Goal: Transaction & Acquisition: Purchase product/service

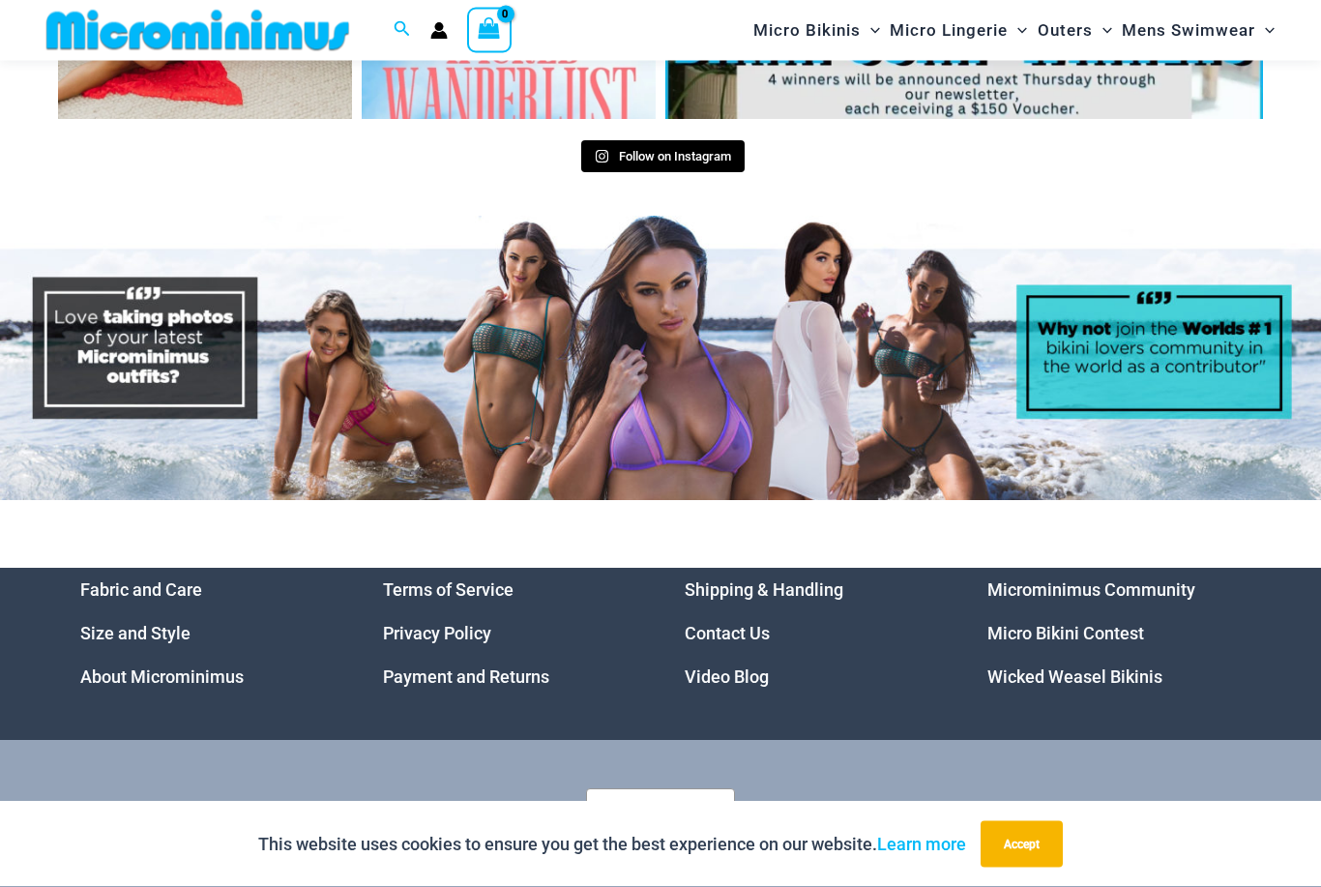
scroll to position [8066, 0]
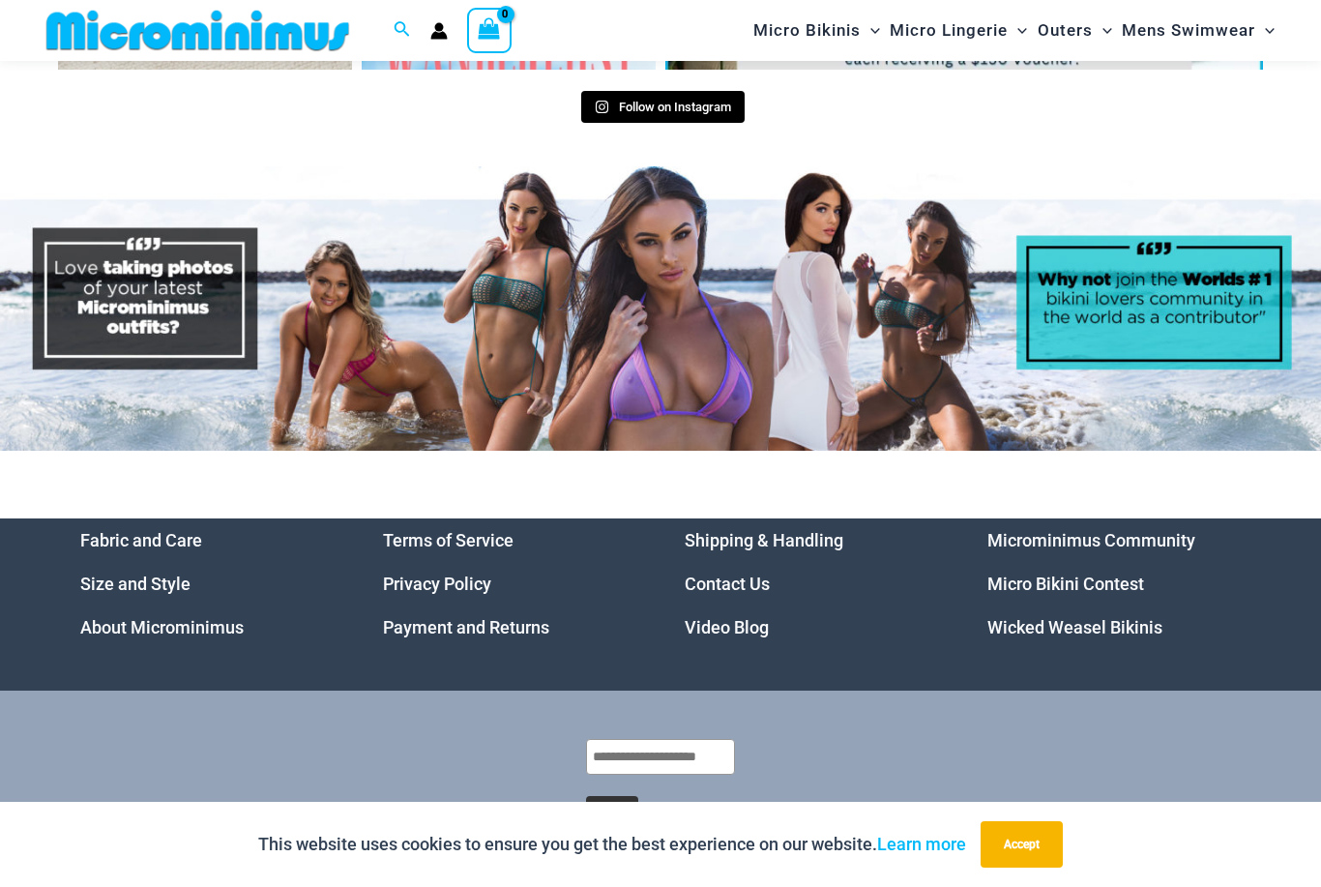
click at [1023, 867] on button "Accept" at bounding box center [1022, 844] width 82 height 46
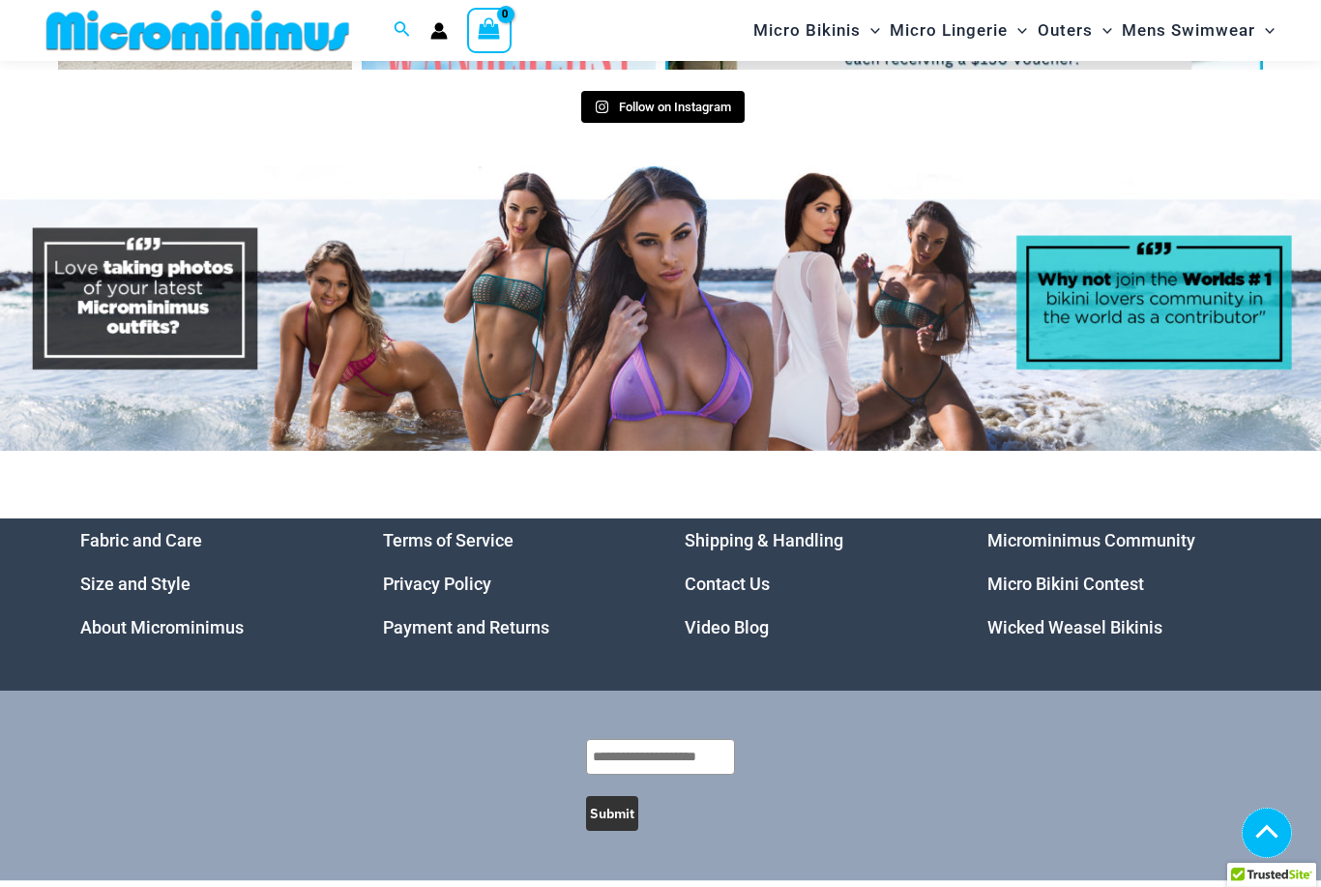
click at [1261, 838] on icon at bounding box center [1267, 831] width 39 height 15
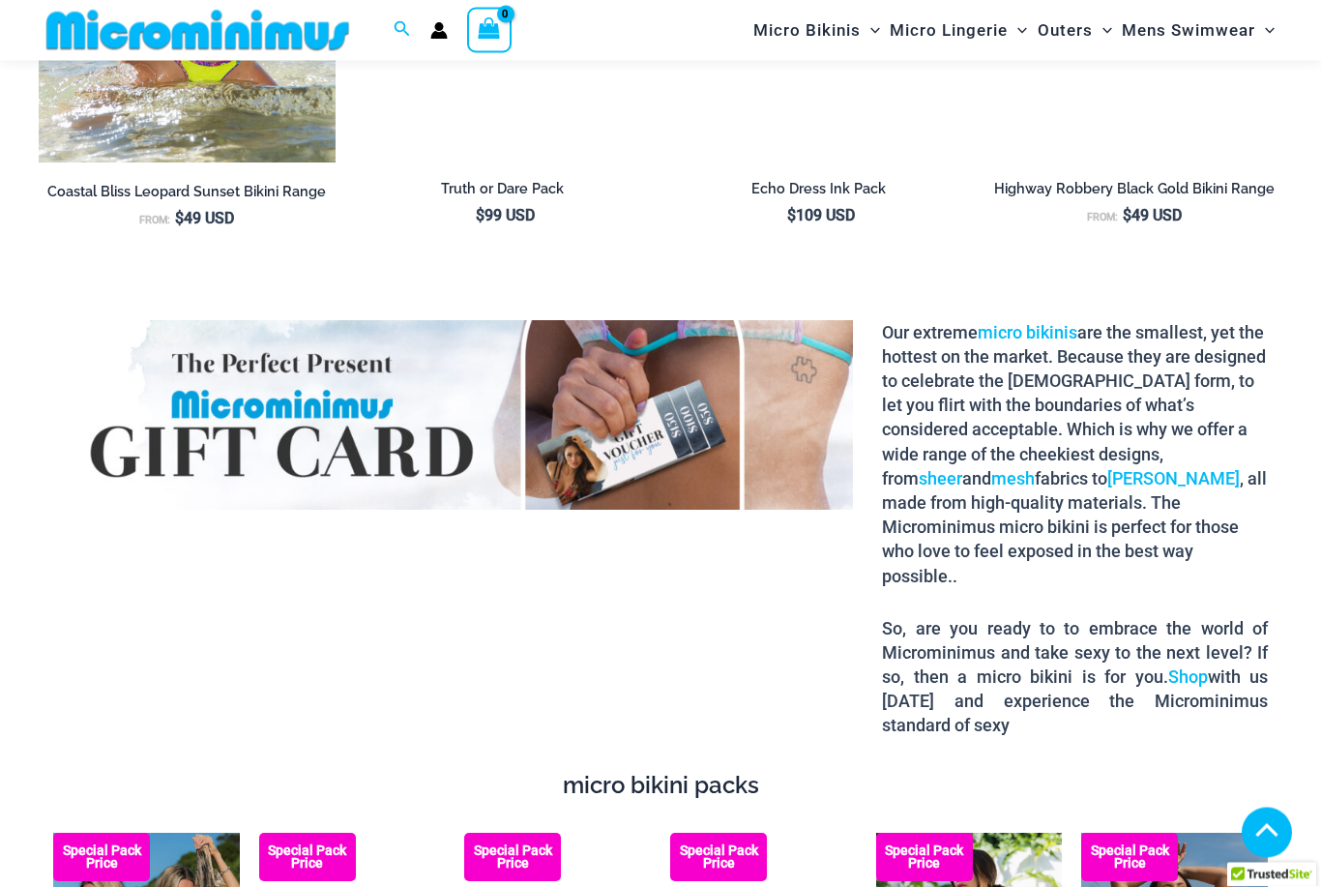
scroll to position [0, 0]
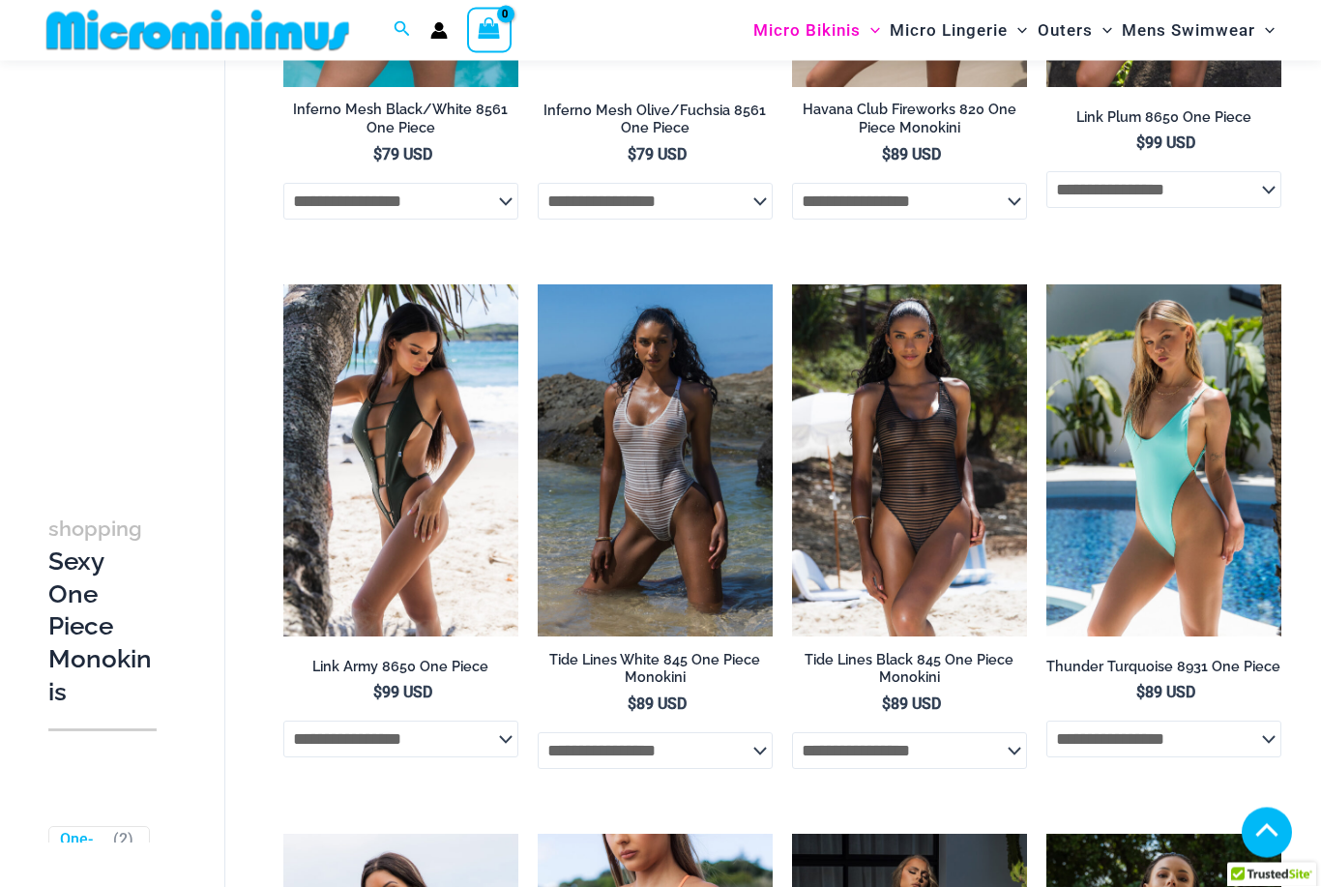
scroll to position [1580, 0]
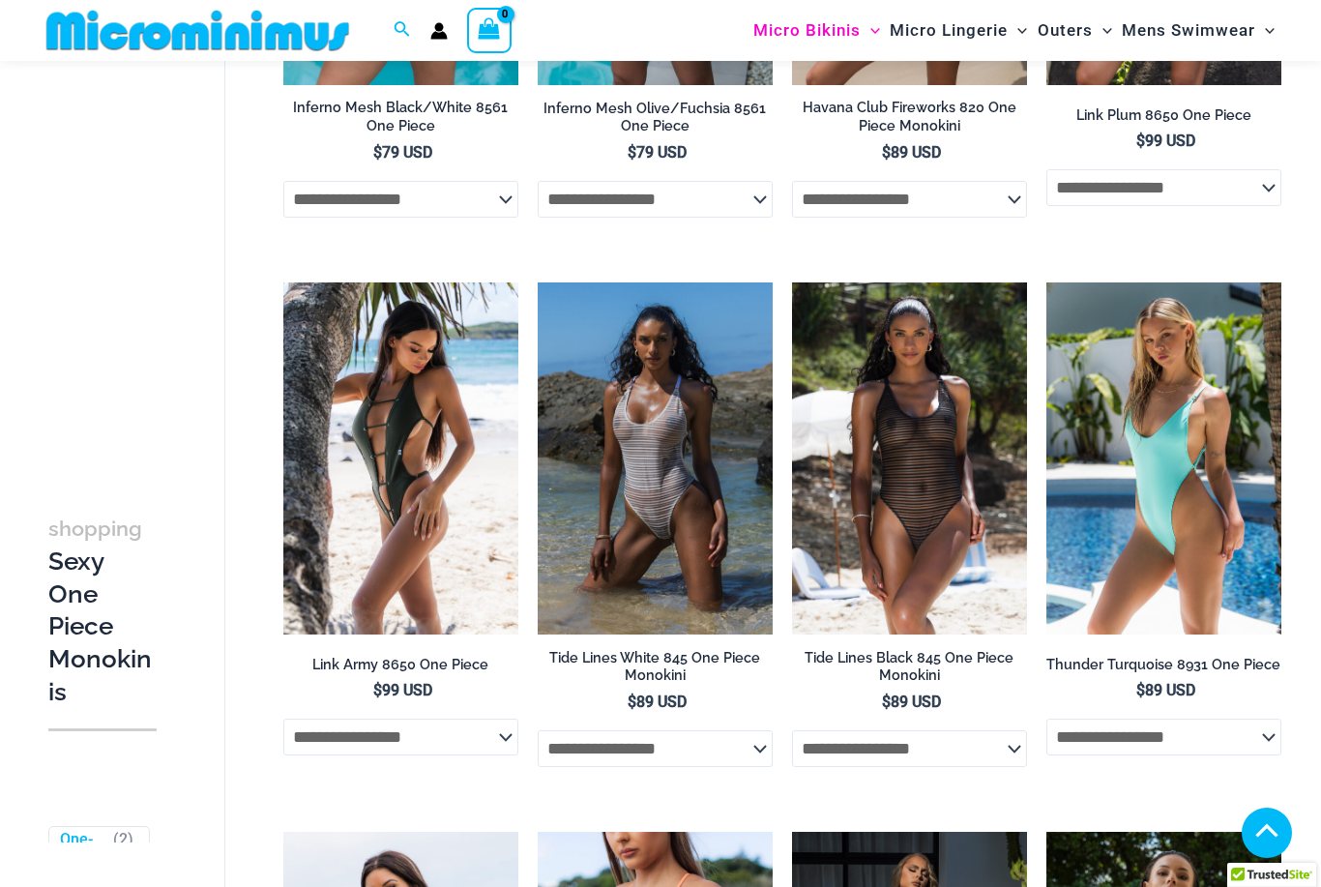
click at [1046, 282] on img at bounding box center [1046, 282] width 0 height 0
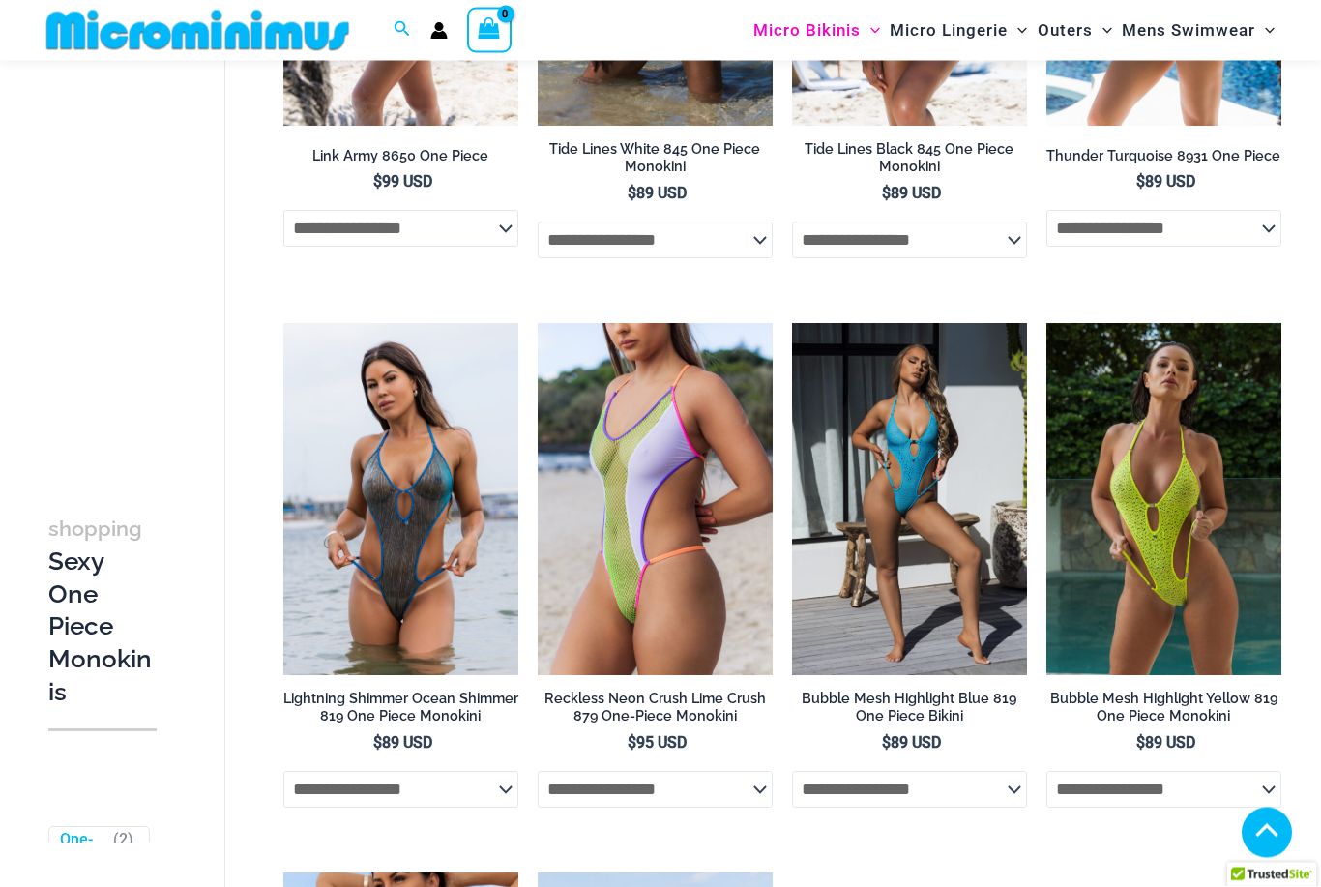
scroll to position [2089, 0]
click at [283, 323] on img at bounding box center [283, 323] width 0 height 0
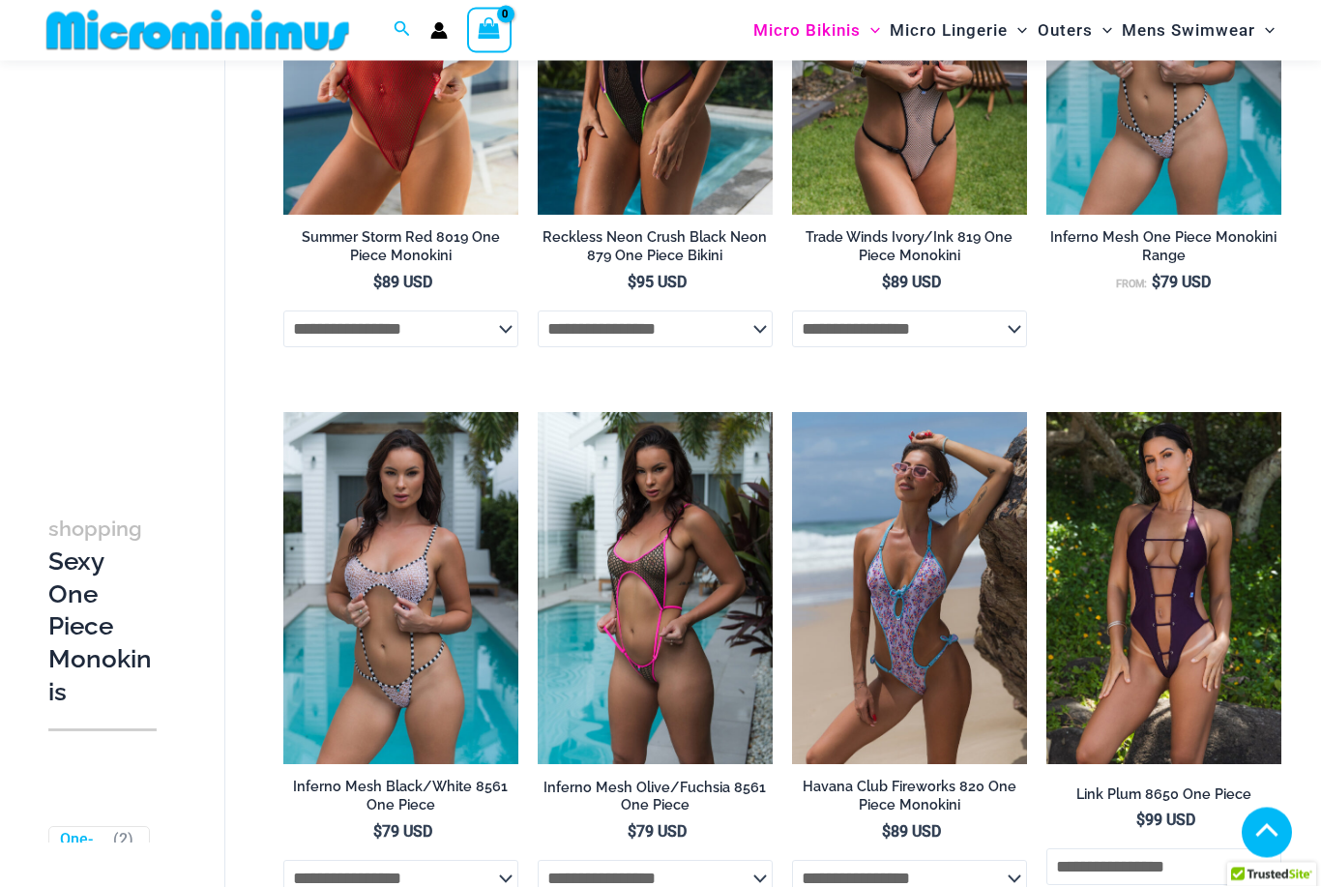
scroll to position [901, 0]
click at [792, 412] on img at bounding box center [792, 412] width 0 height 0
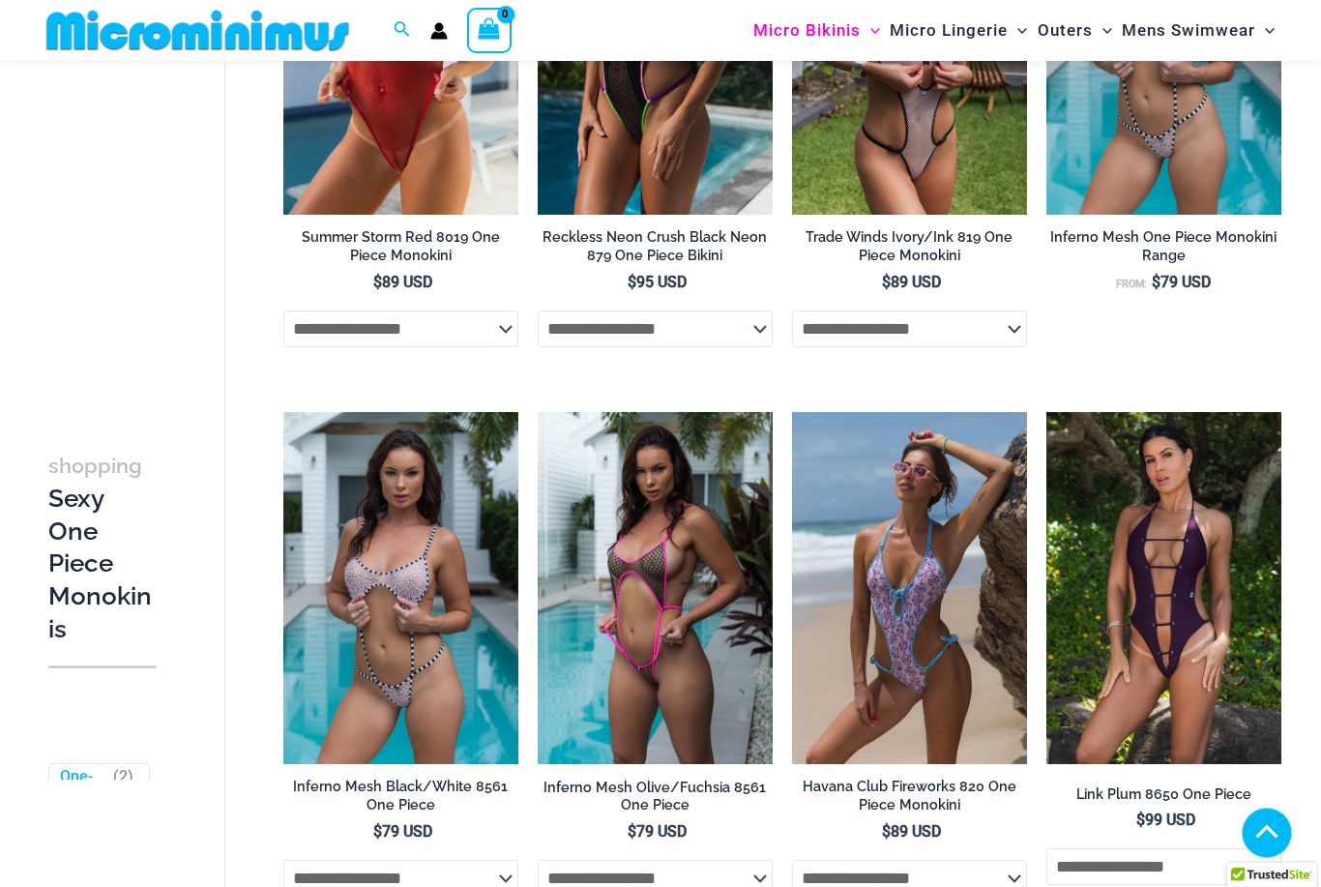
click at [1262, 820] on span at bounding box center [1267, 833] width 39 height 28
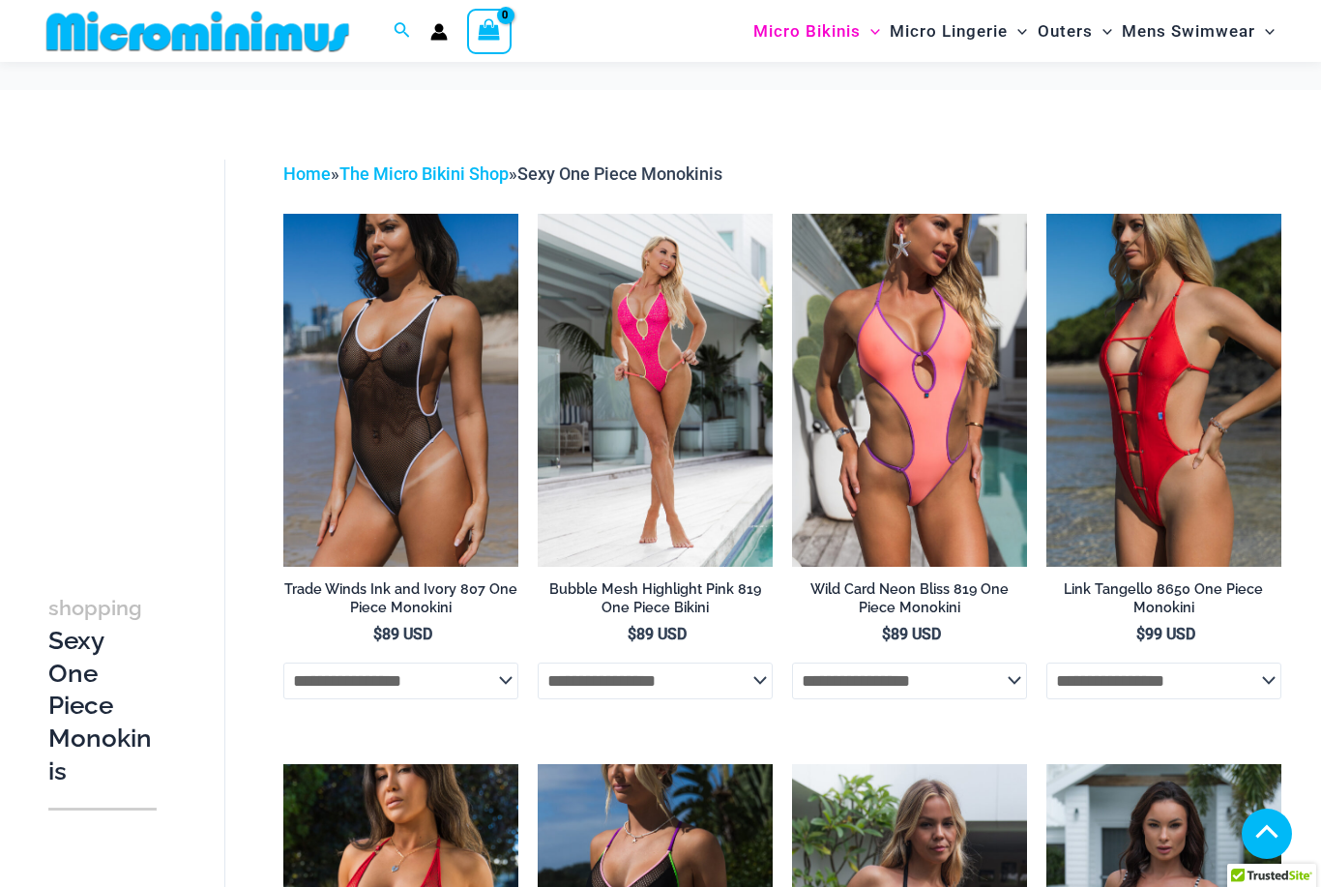
scroll to position [0, 0]
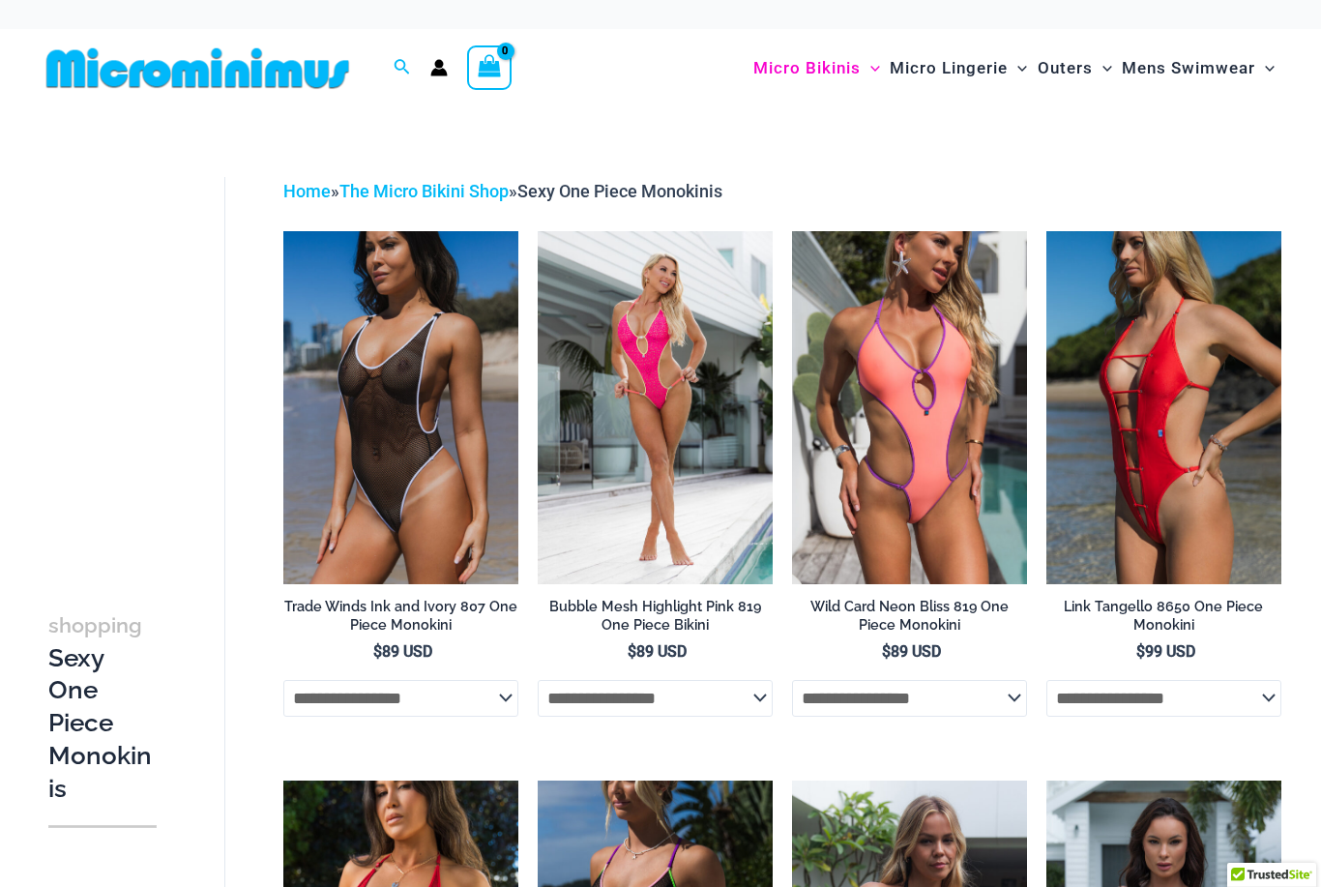
click at [792, 231] on img at bounding box center [792, 231] width 0 height 0
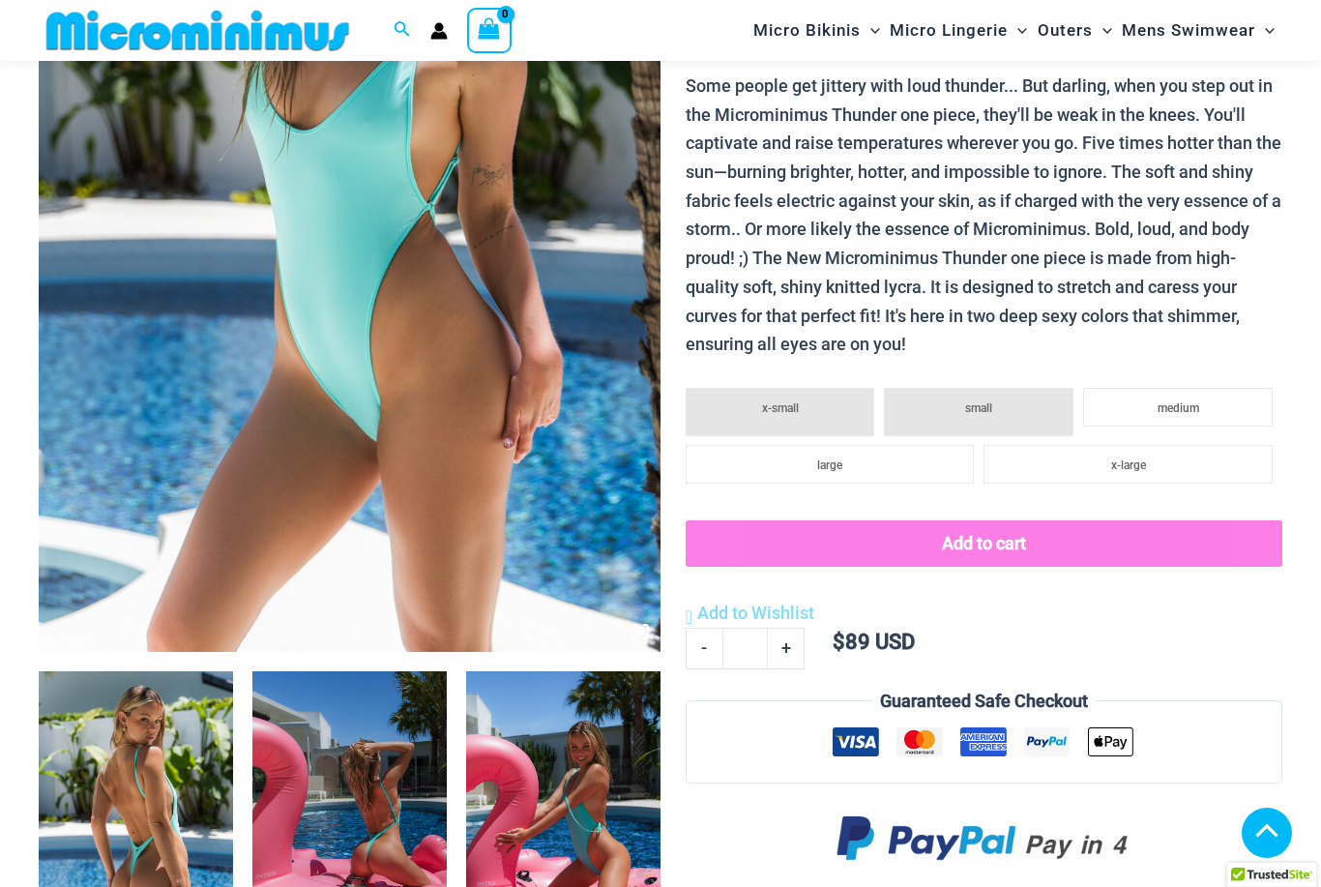
scroll to position [466, 0]
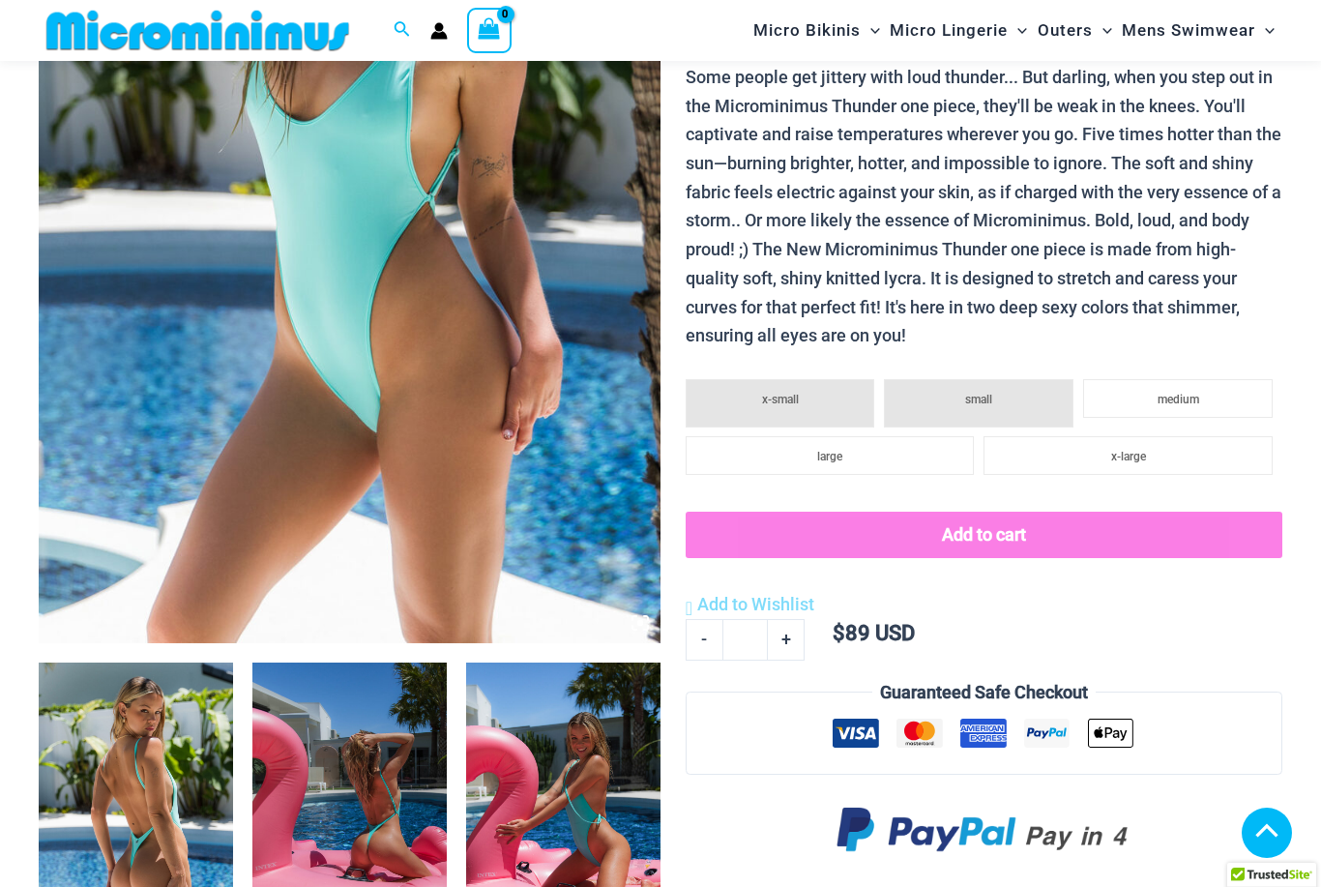
click at [1020, 395] on li "small" at bounding box center [979, 403] width 190 height 48
click at [1160, 393] on span "medium" at bounding box center [1179, 400] width 42 height 14
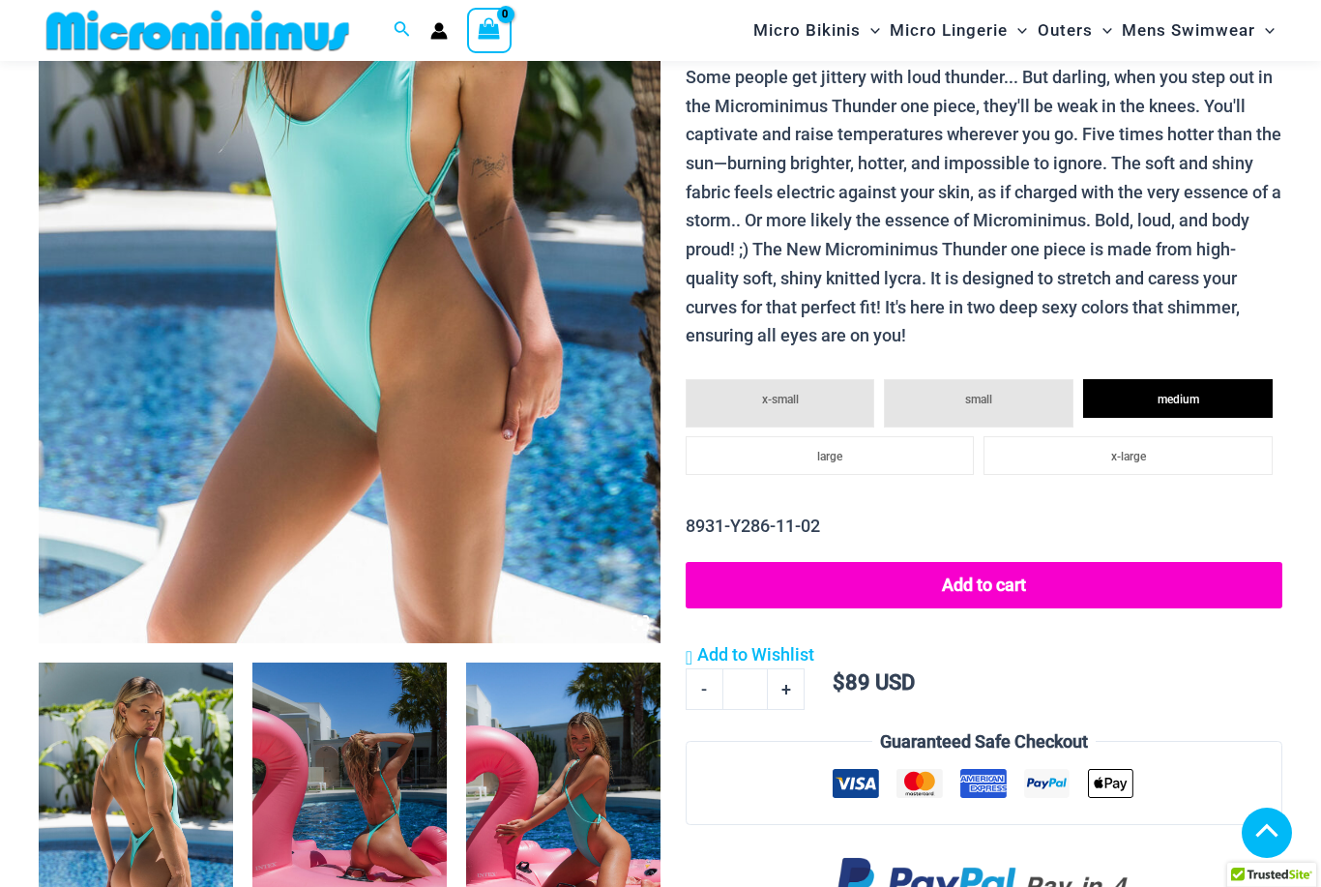
click at [1021, 395] on li "small" at bounding box center [979, 403] width 190 height 48
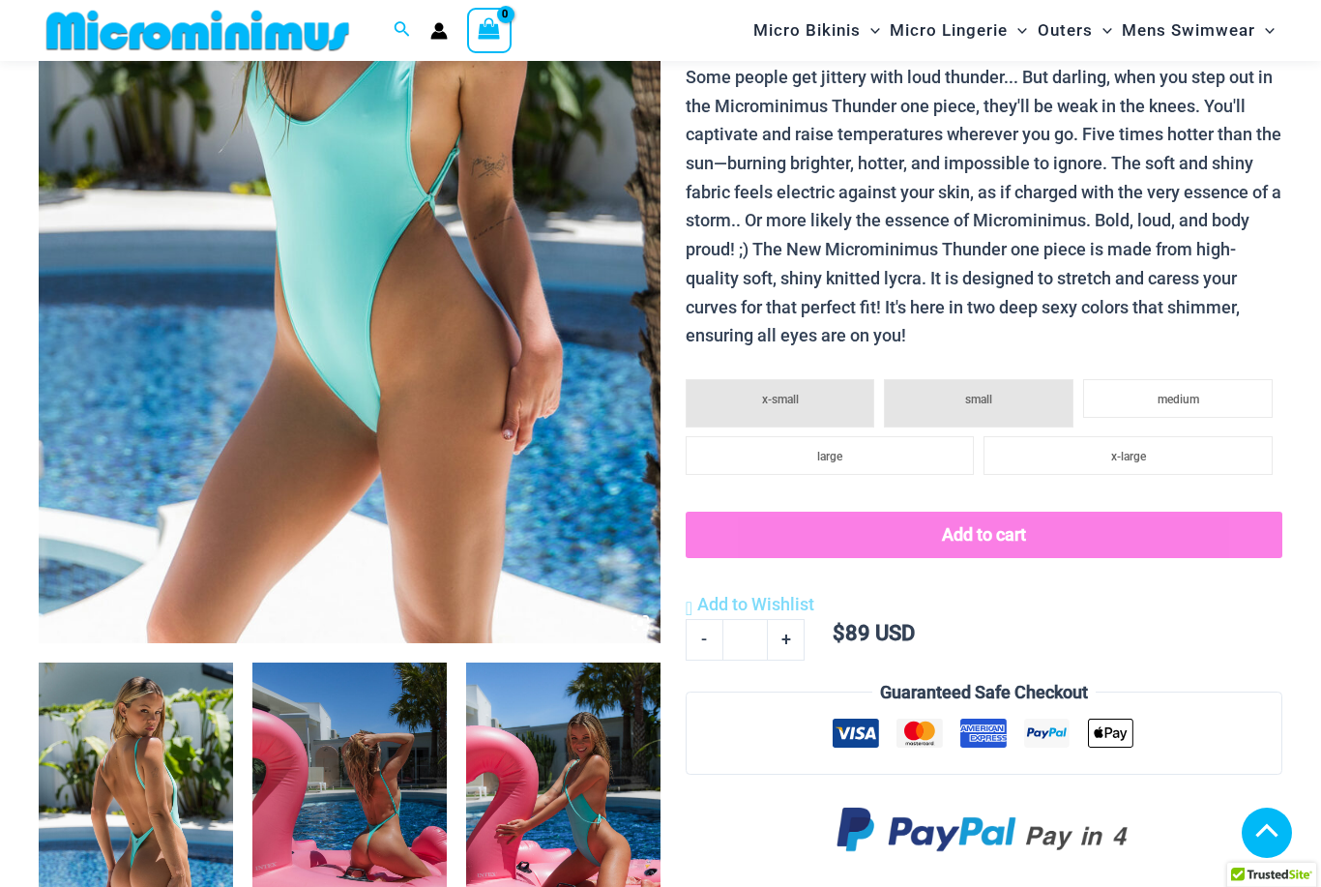
click at [1202, 387] on li "medium" at bounding box center [1178, 398] width 190 height 39
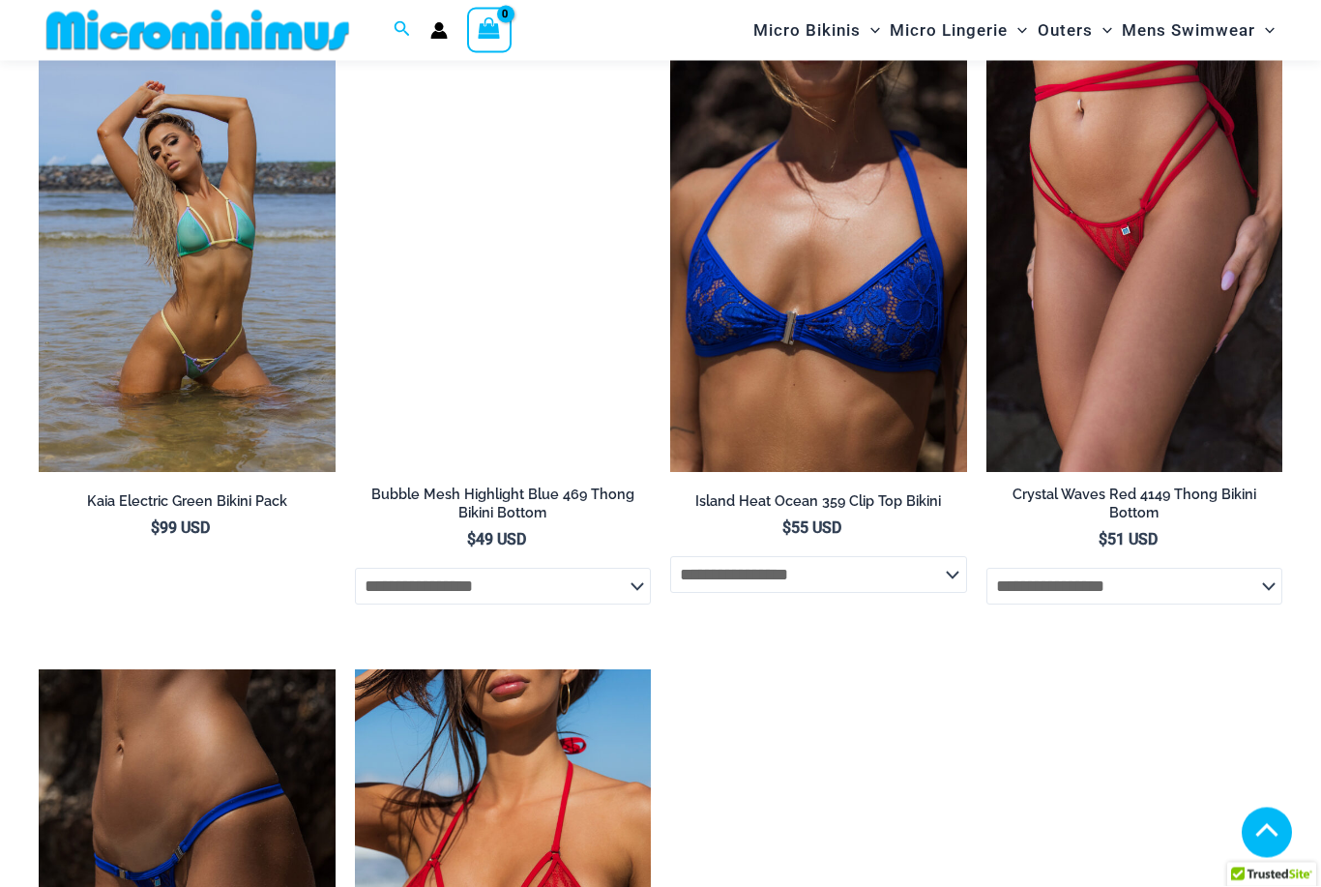
scroll to position [3211, 0]
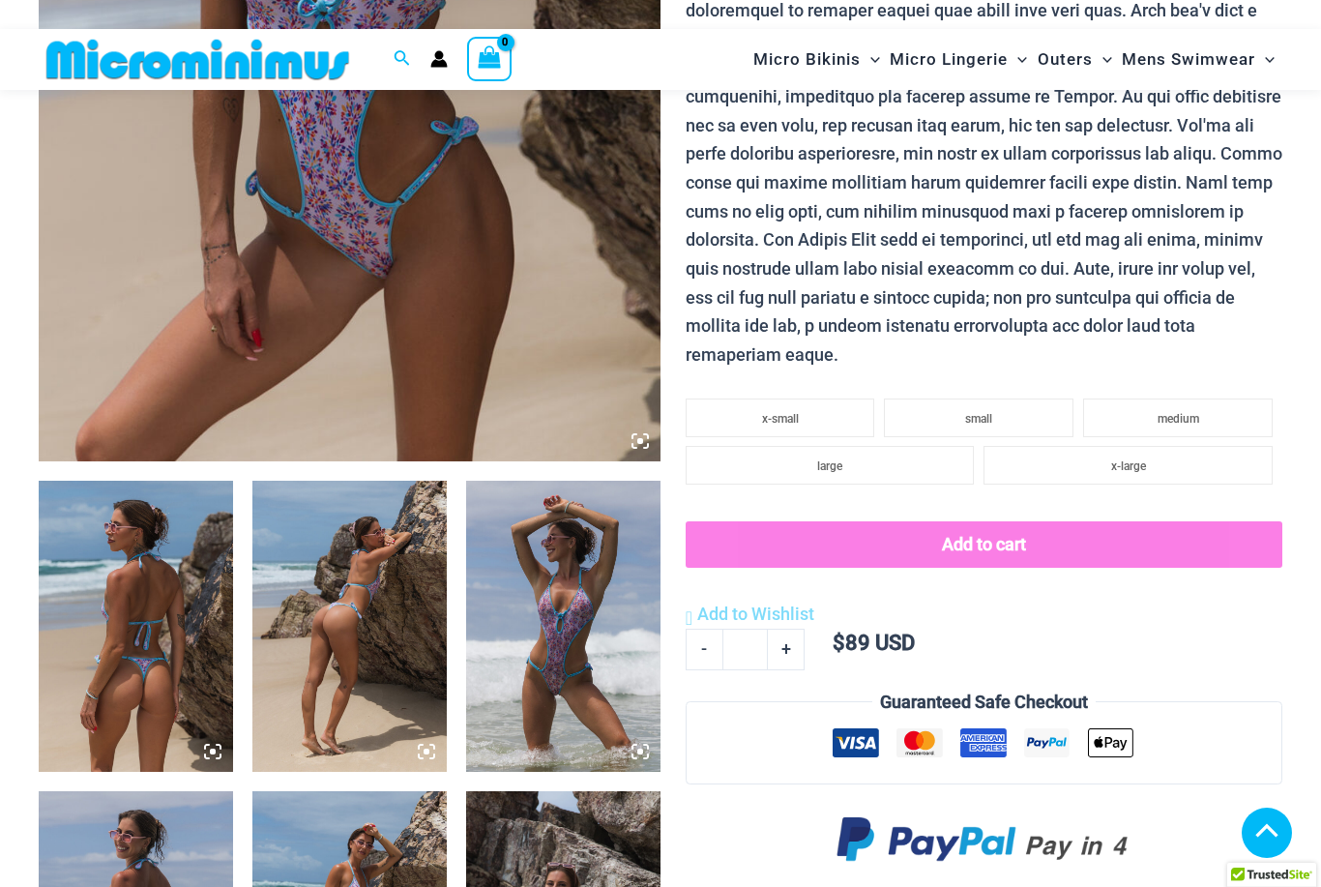
scroll to position [661, 0]
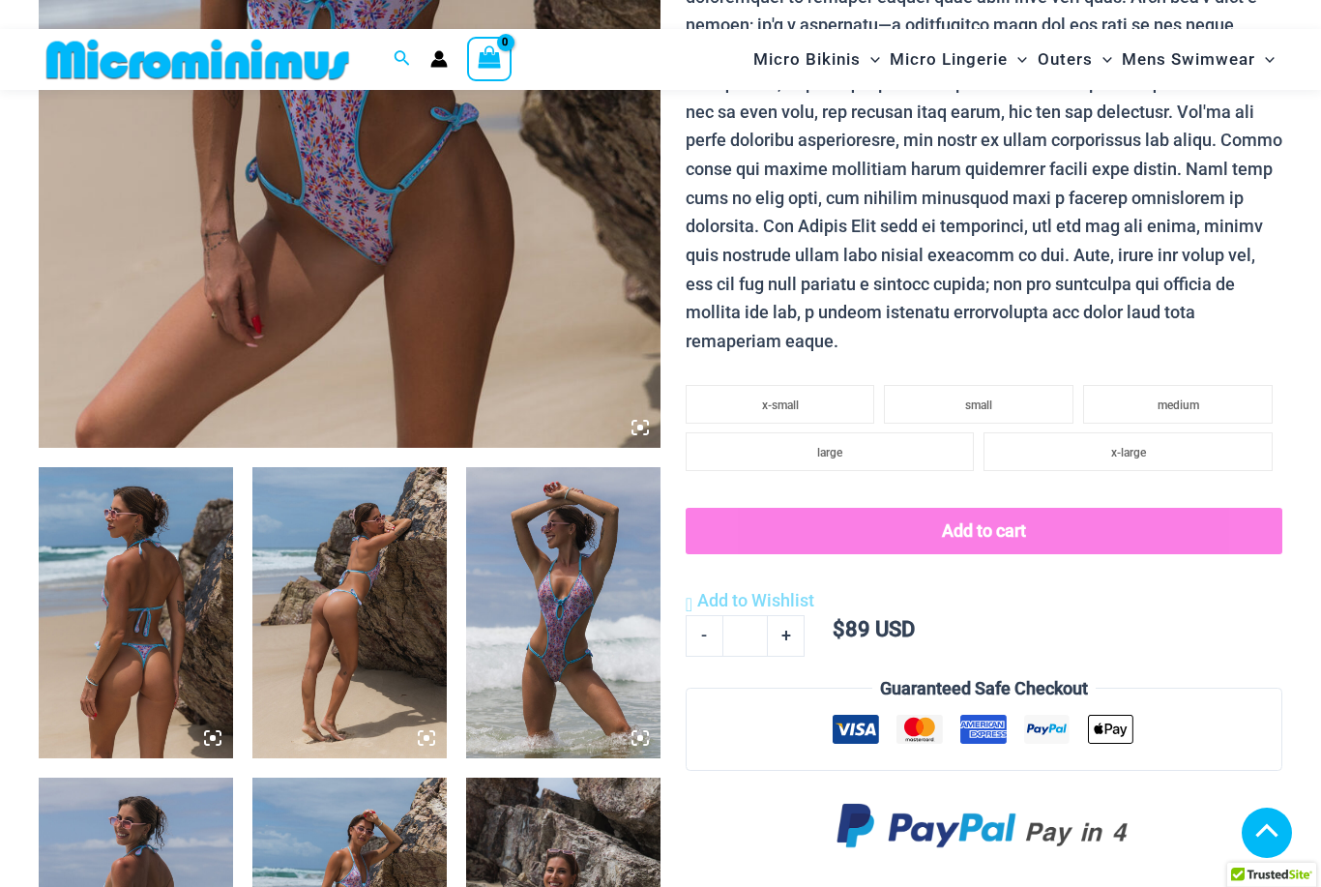
click at [338, 668] on img at bounding box center [349, 612] width 194 height 291
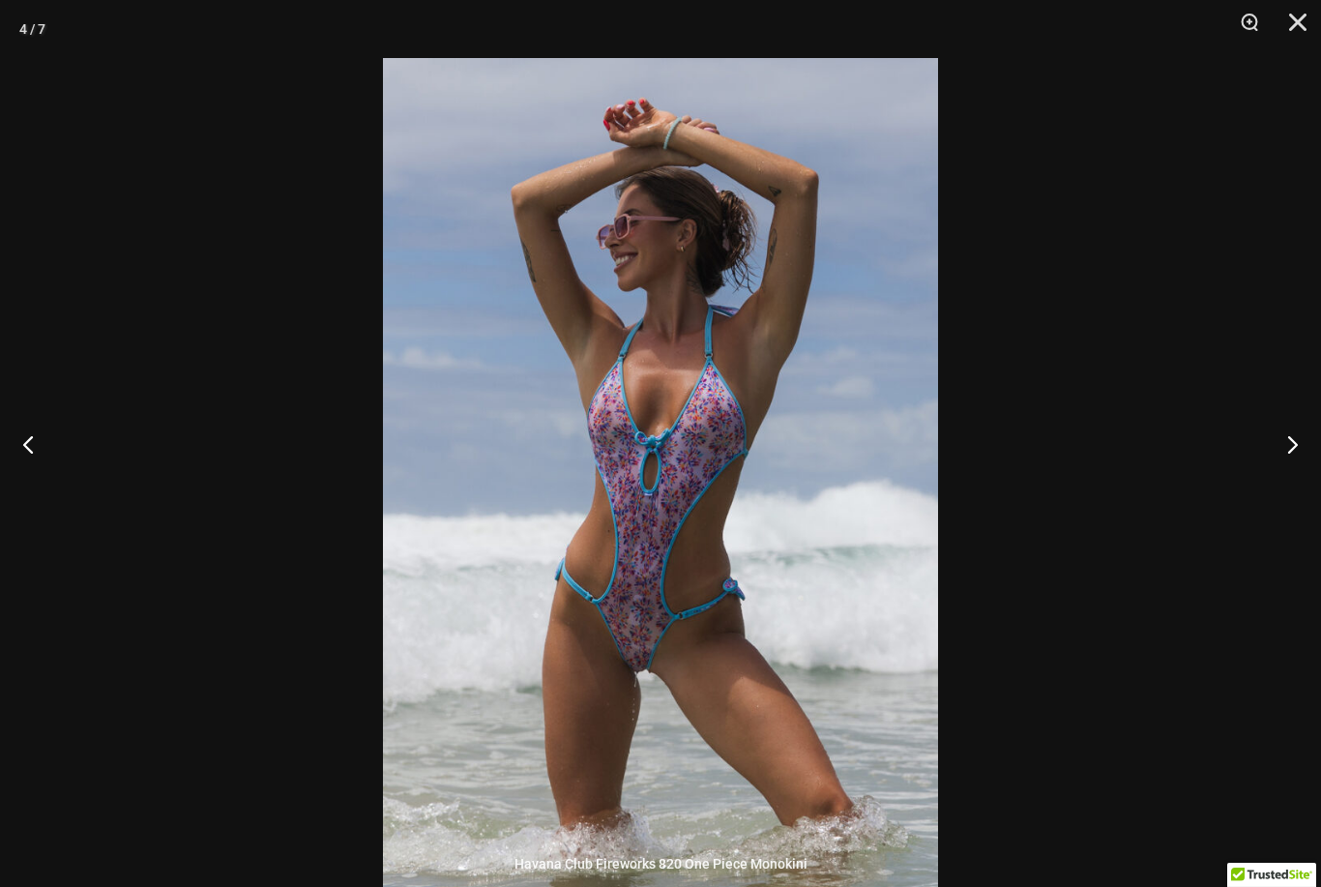
click at [827, 668] on img at bounding box center [660, 474] width 555 height 833
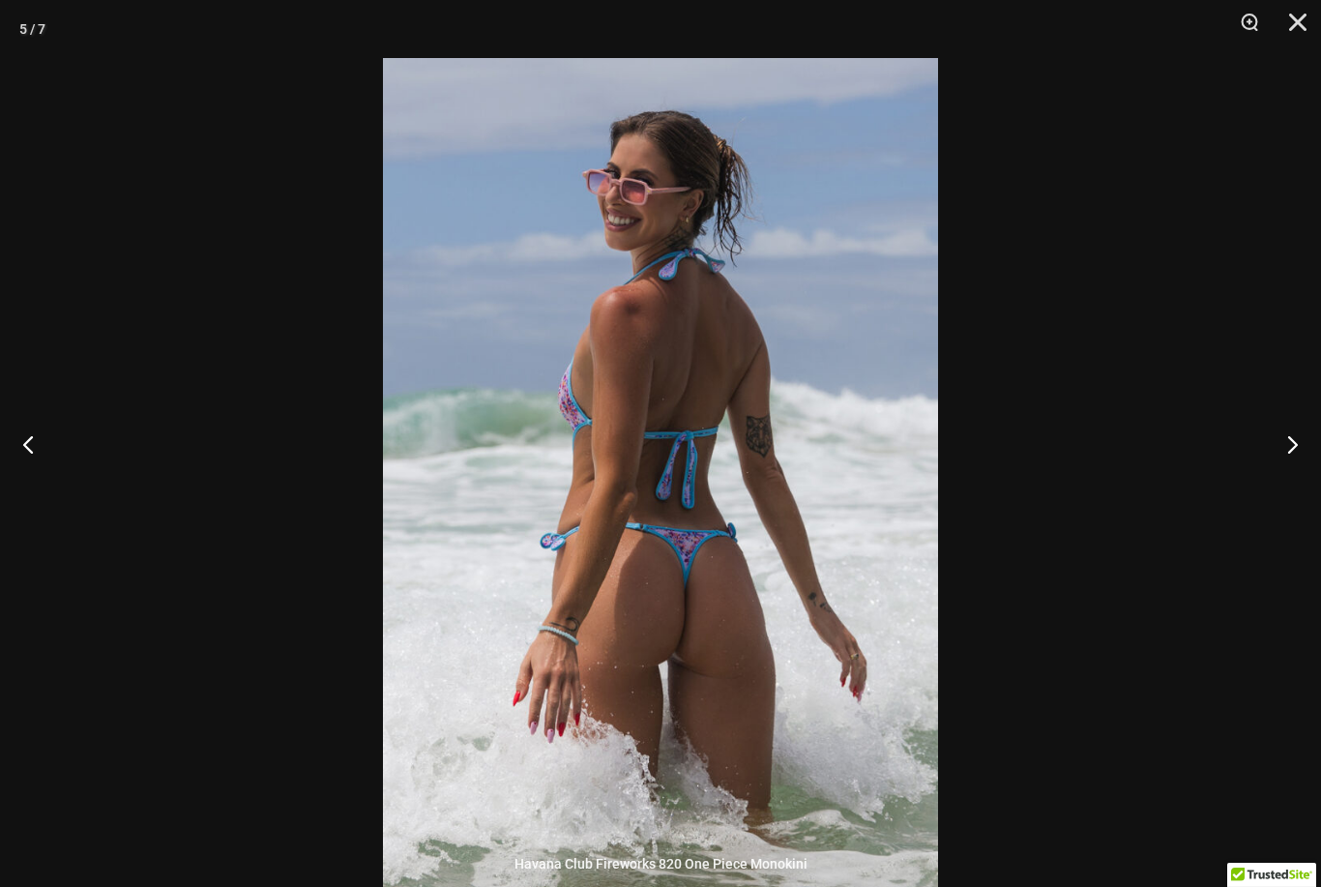
click at [1291, 477] on button "Next" at bounding box center [1284, 444] width 73 height 97
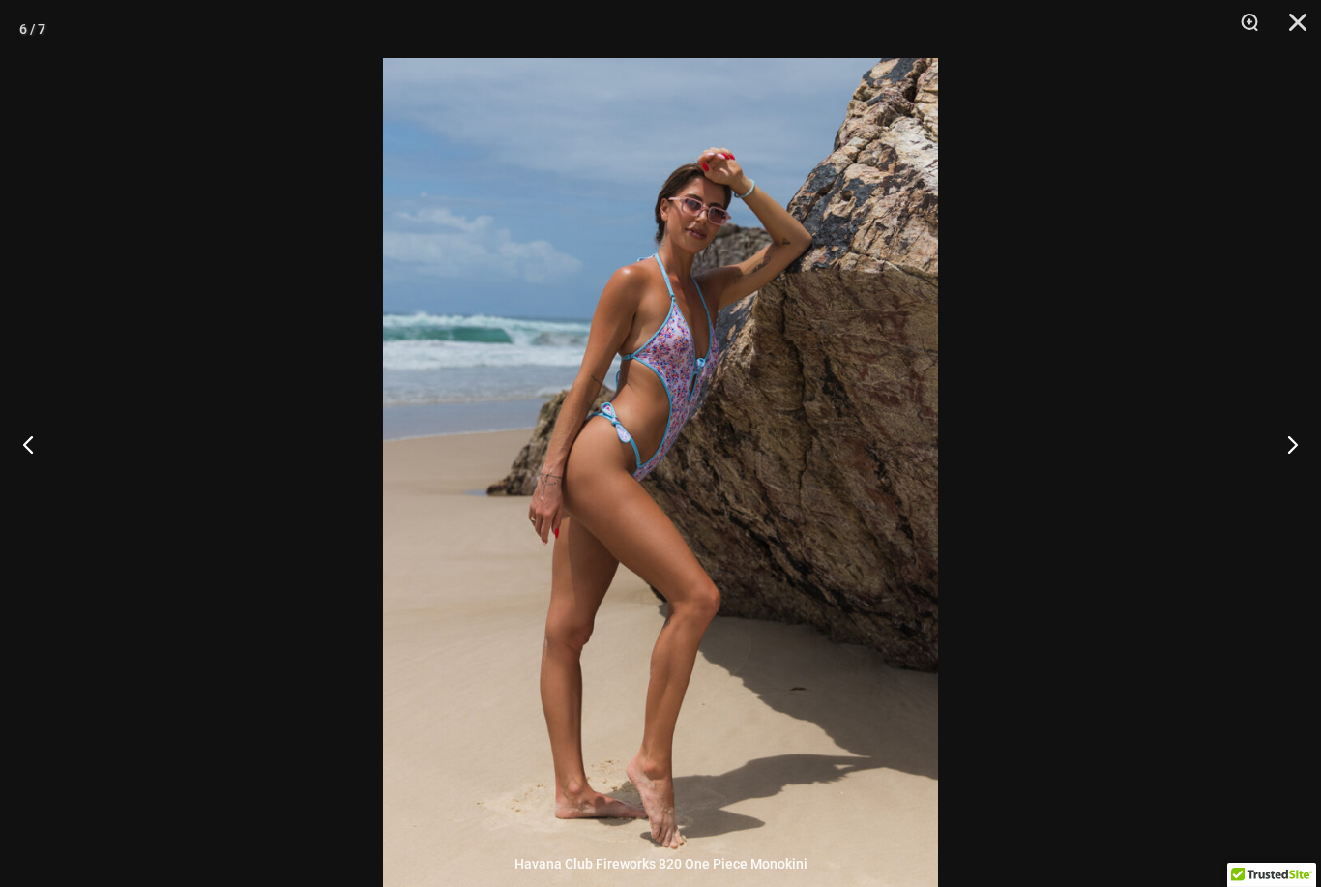
click at [1295, 14] on button "Close" at bounding box center [1291, 29] width 48 height 58
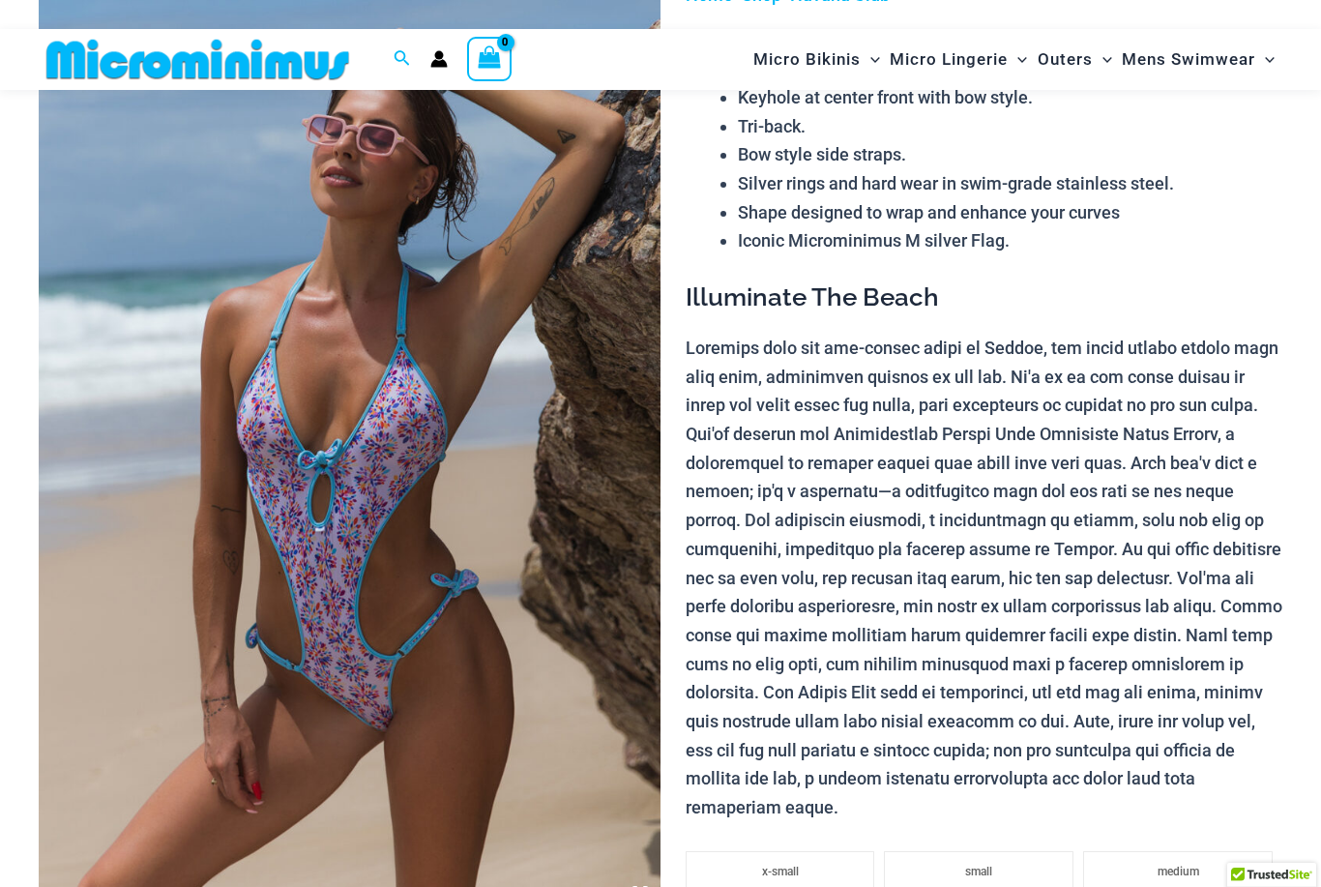
scroll to position [0, 0]
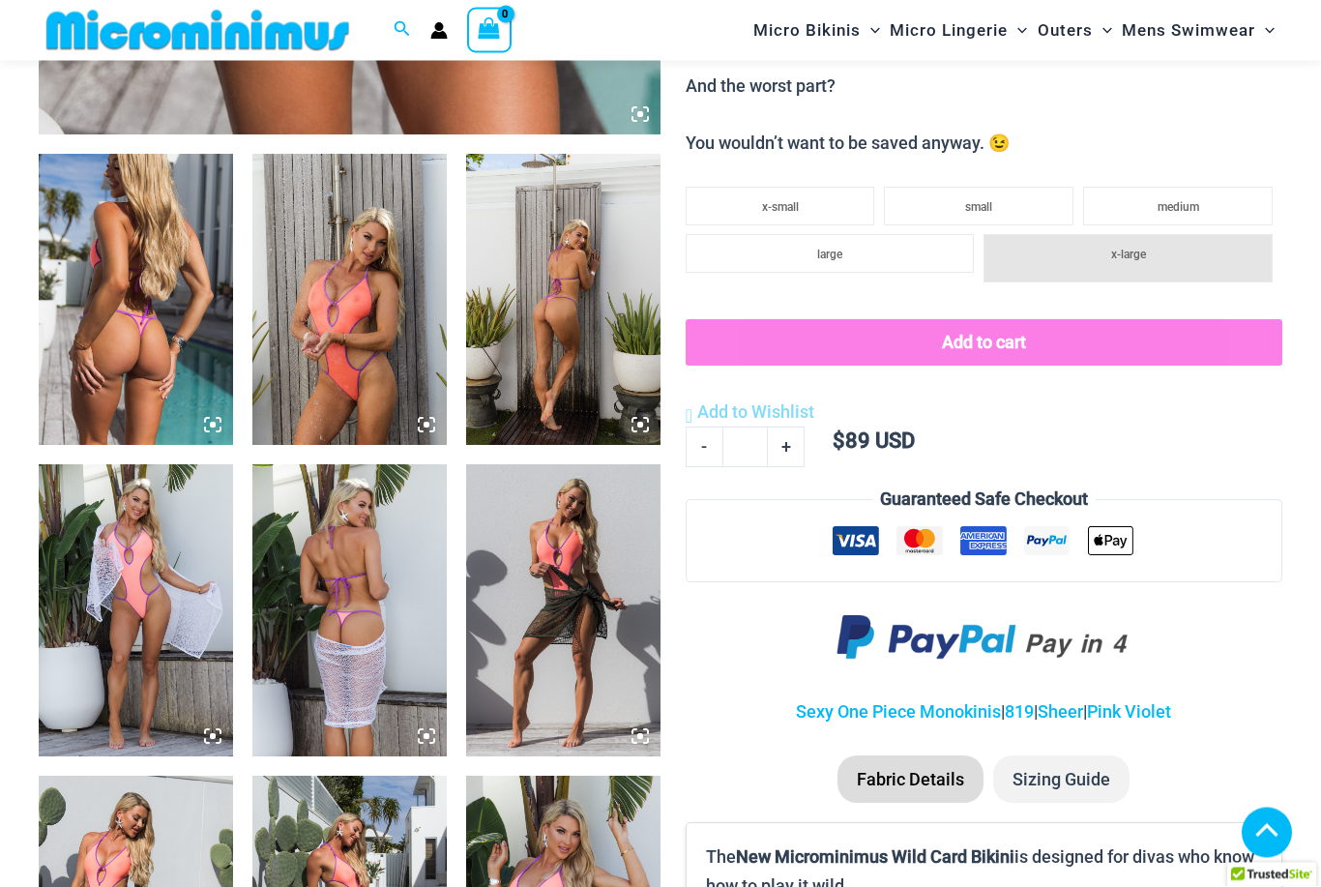
scroll to position [976, 0]
click at [1007, 186] on li "small" at bounding box center [979, 205] width 190 height 39
